Goal: Task Accomplishment & Management: Manage account settings

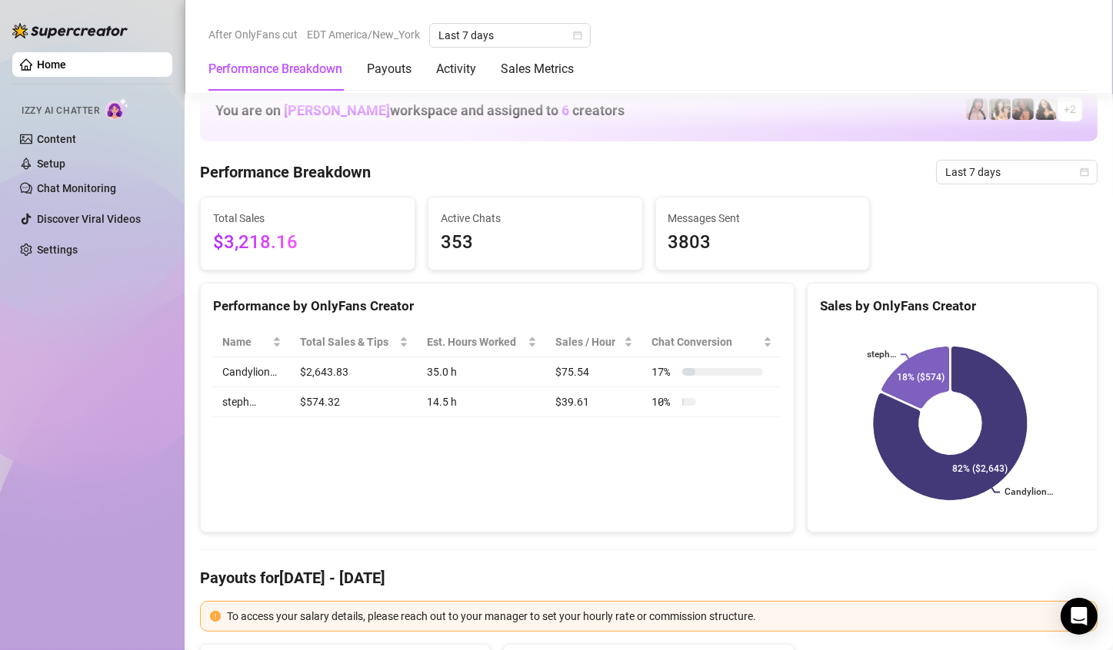
scroll to position [764, 0]
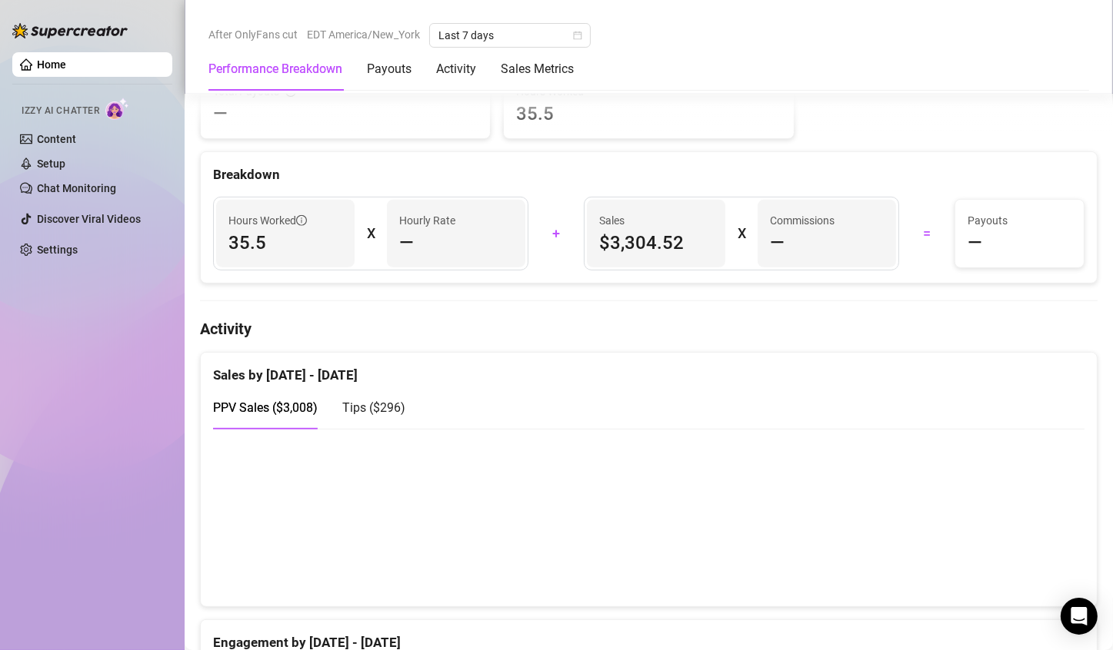
scroll to position [575, 0]
click at [393, 415] on div "Tips ( $296 )" at bounding box center [373, 407] width 63 height 44
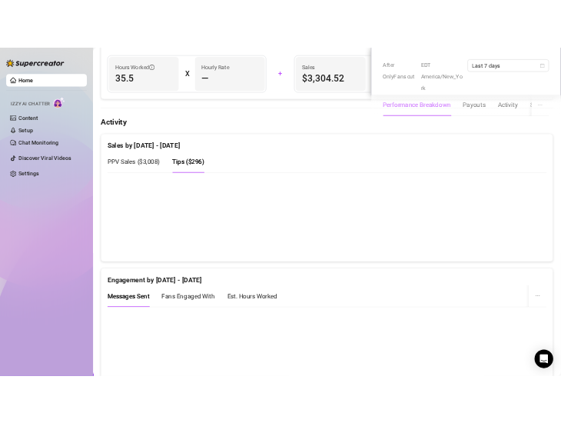
scroll to position [870, 0]
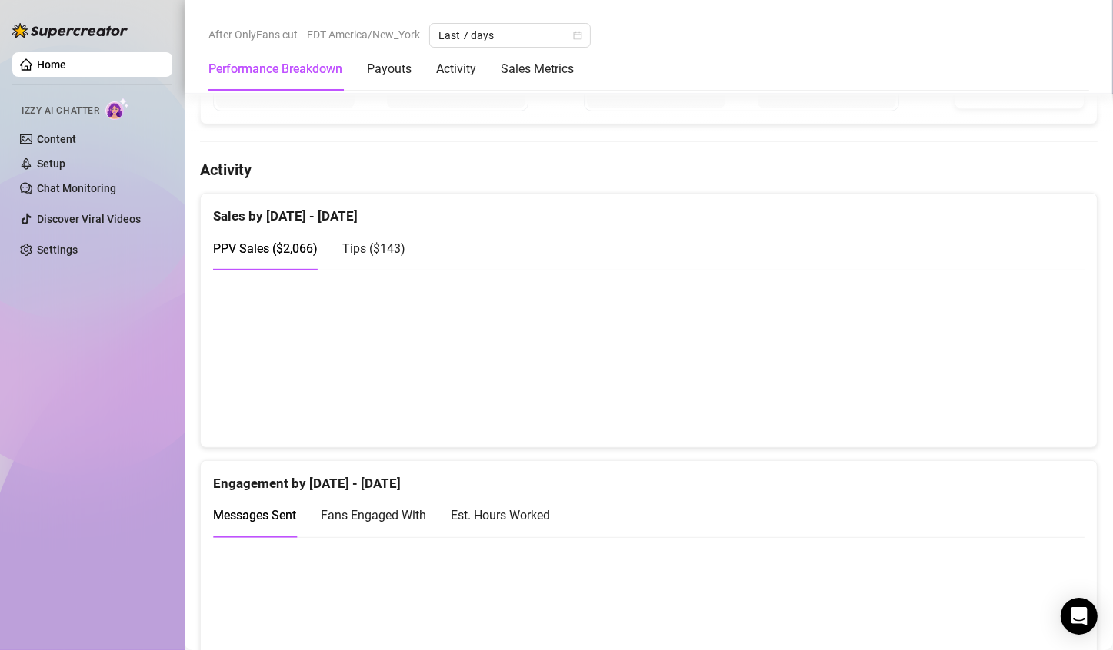
scroll to position [734, 0]
